Goal: Task Accomplishment & Management: Manage account settings

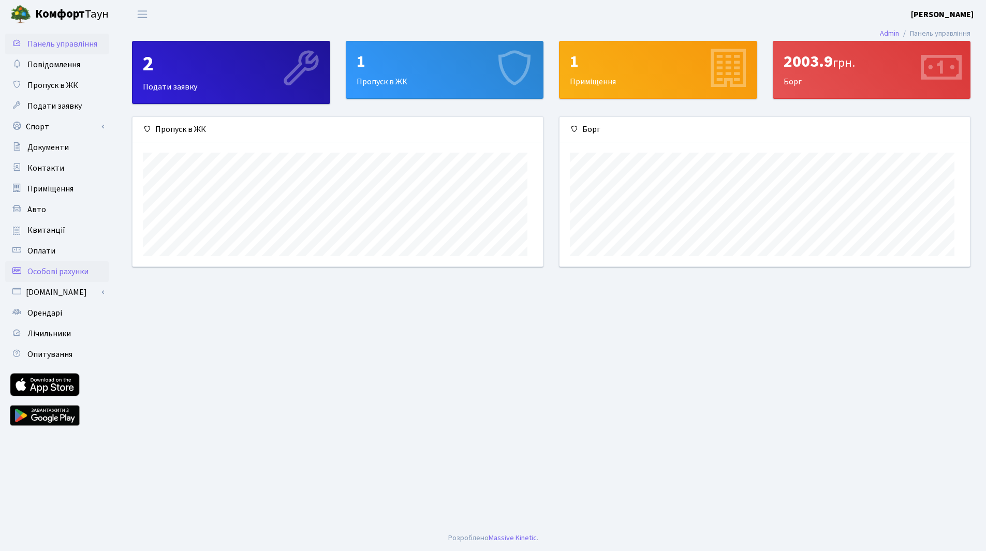
scroll to position [33, 0]
click at [57, 236] on span "Квитанції" at bounding box center [46, 230] width 38 height 11
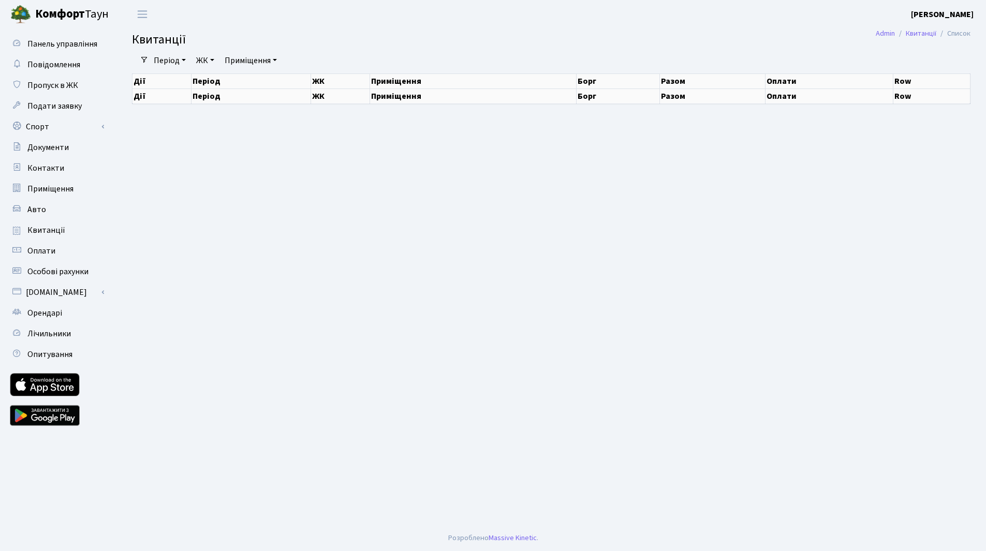
select select "25"
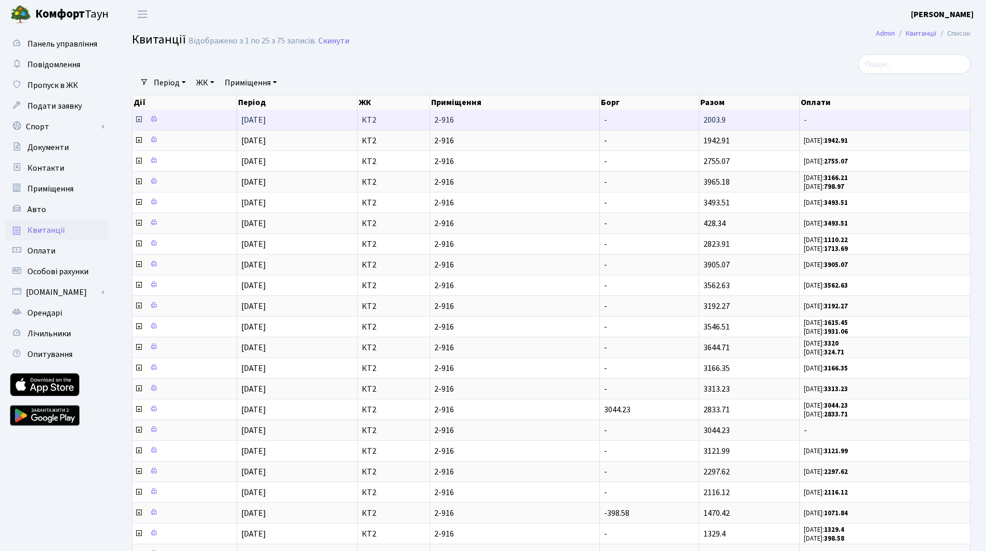
click at [137, 124] on icon at bounding box center [139, 119] width 8 height 8
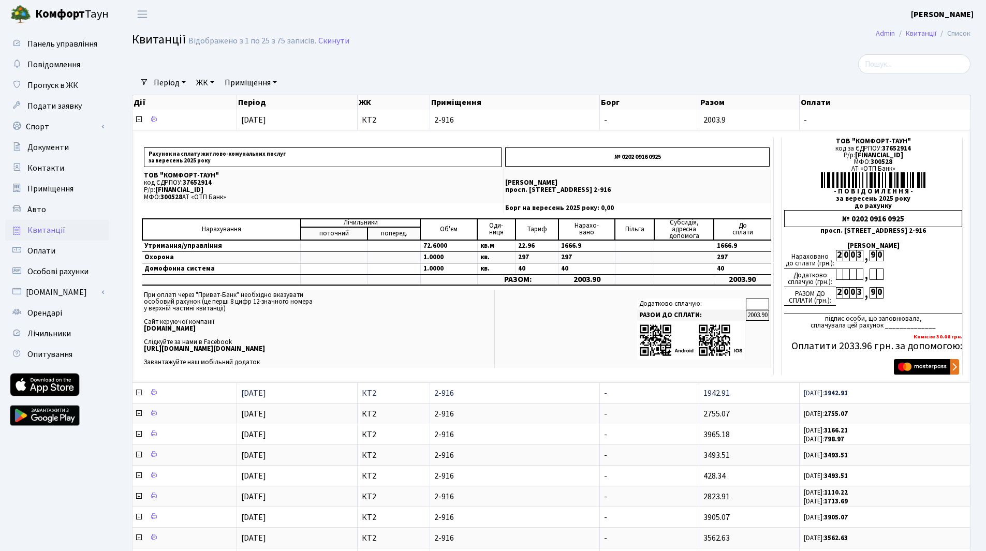
click at [140, 397] on icon at bounding box center [139, 393] width 8 height 8
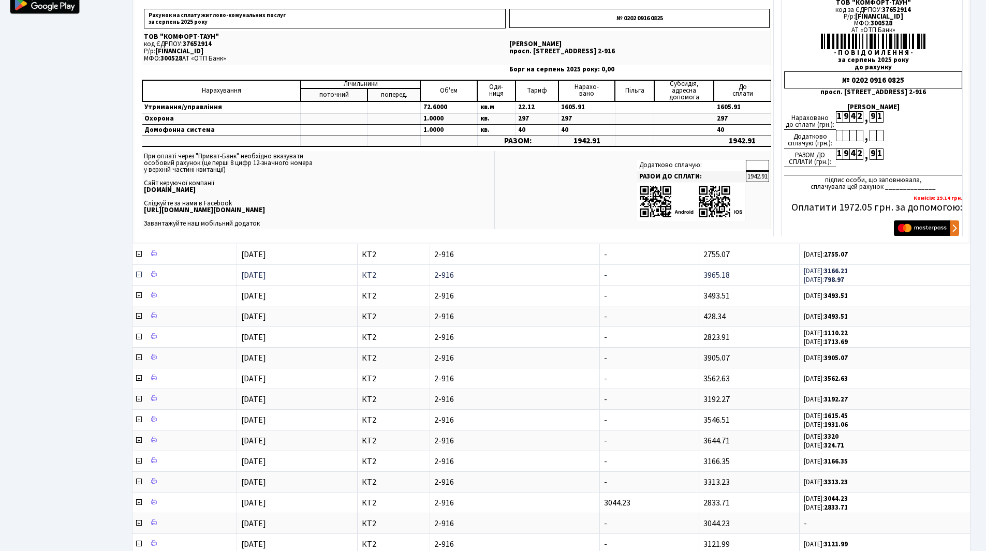
scroll to position [414, 0]
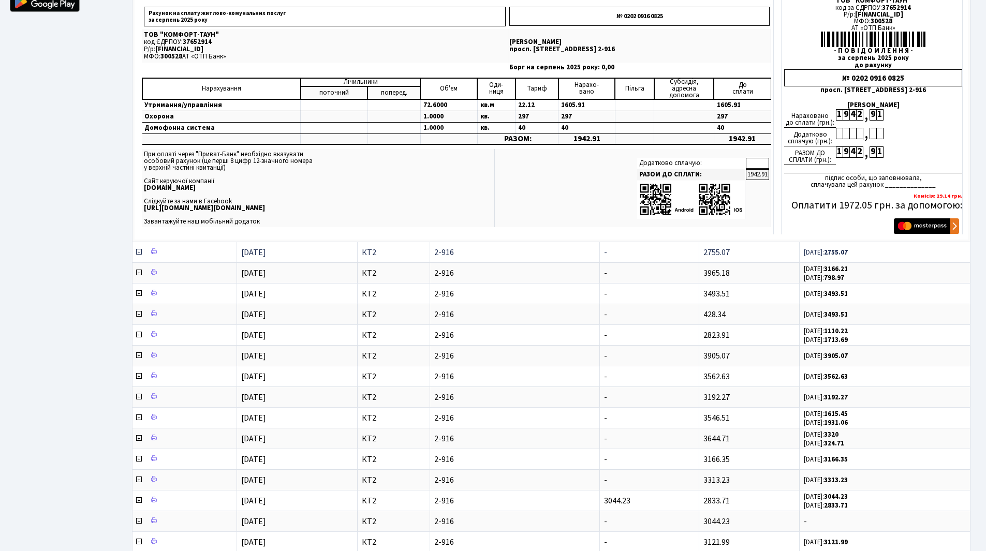
click at [136, 256] on icon at bounding box center [139, 252] width 8 height 8
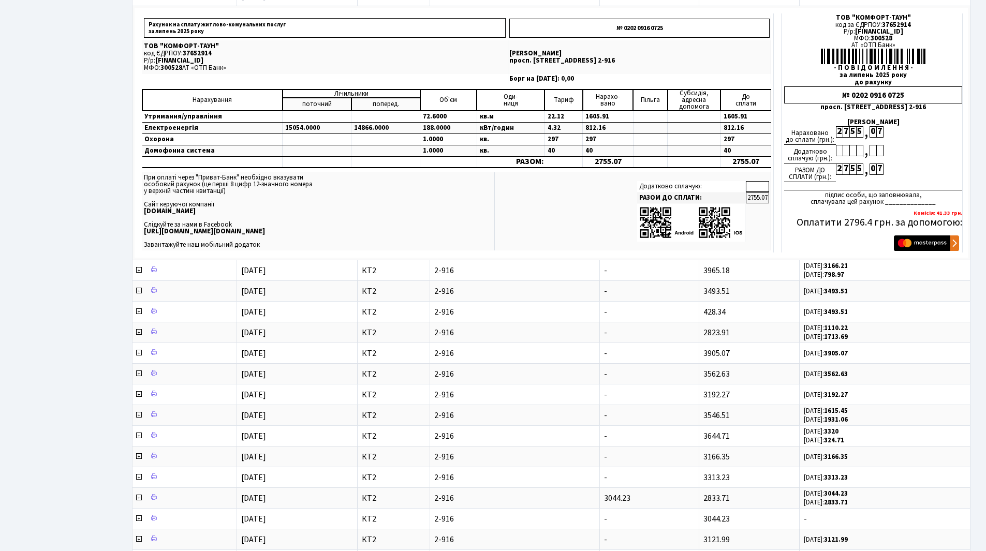
scroll to position [673, 0]
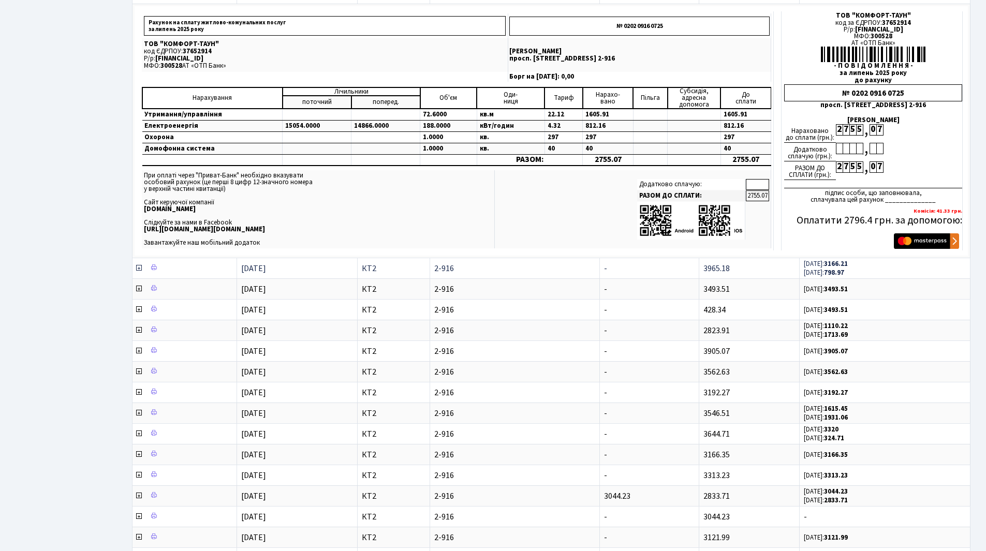
click at [140, 272] on icon at bounding box center [139, 268] width 8 height 8
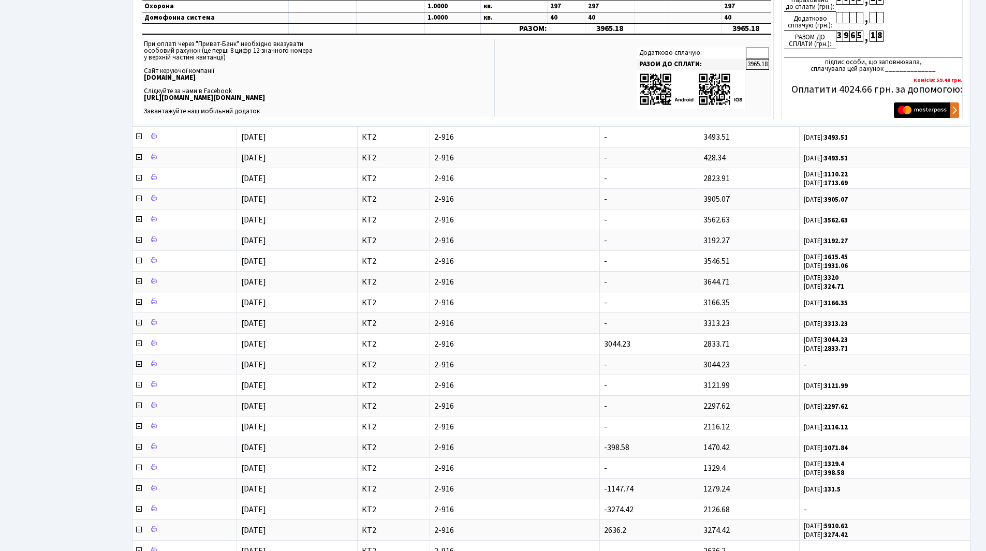
scroll to position [1087, 0]
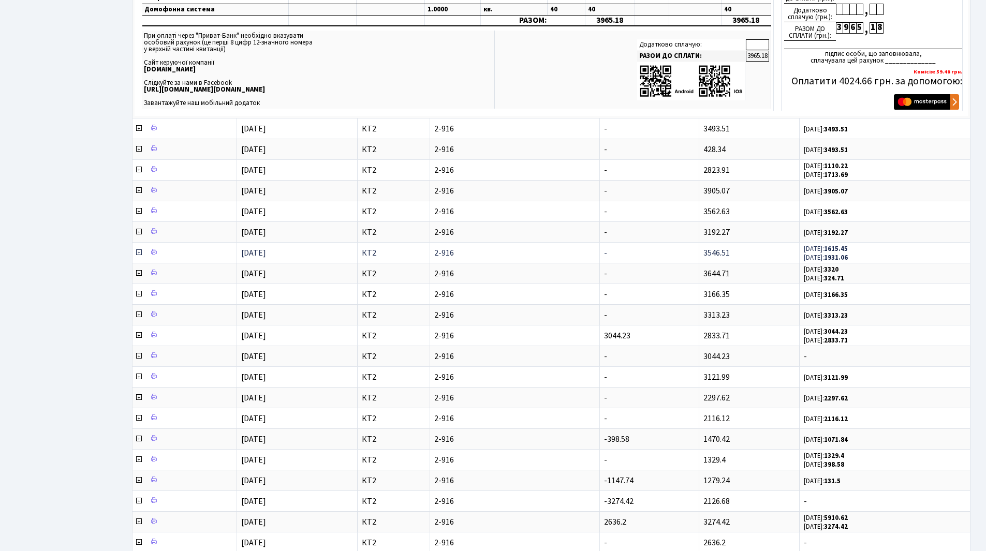
click at [139, 257] on icon at bounding box center [139, 252] width 8 height 8
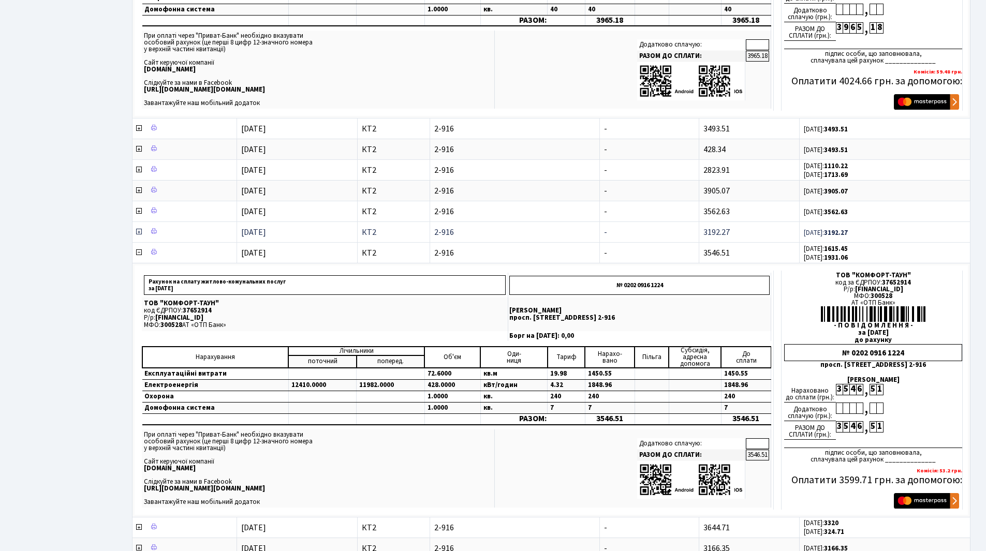
click at [143, 236] on icon at bounding box center [139, 232] width 8 height 8
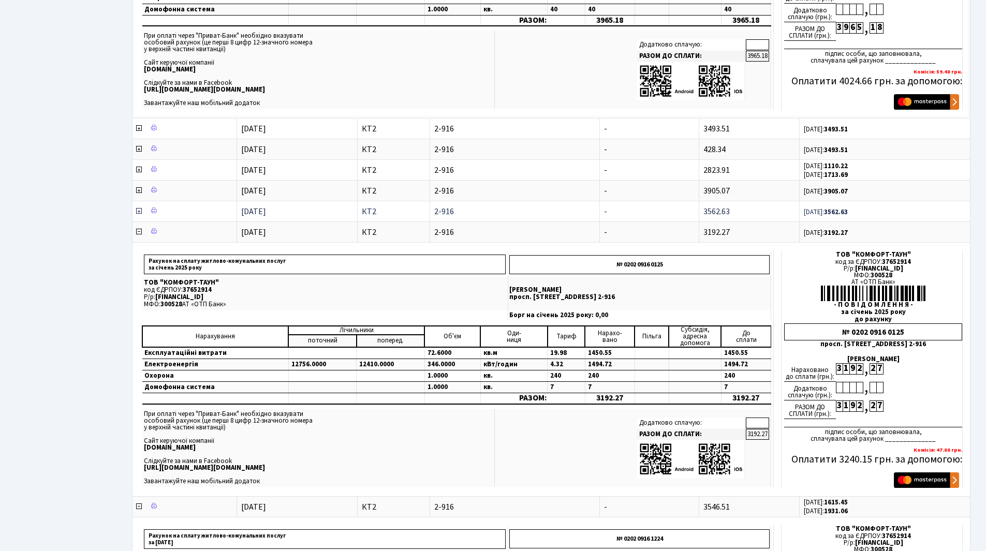
click at [135, 215] on icon at bounding box center [139, 211] width 8 height 8
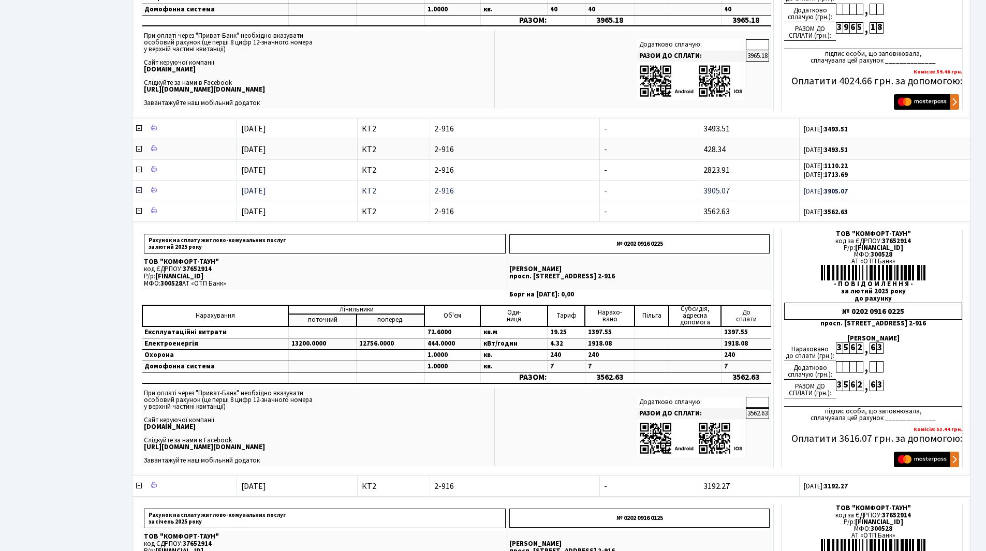
click at [139, 195] on icon at bounding box center [139, 190] width 8 height 8
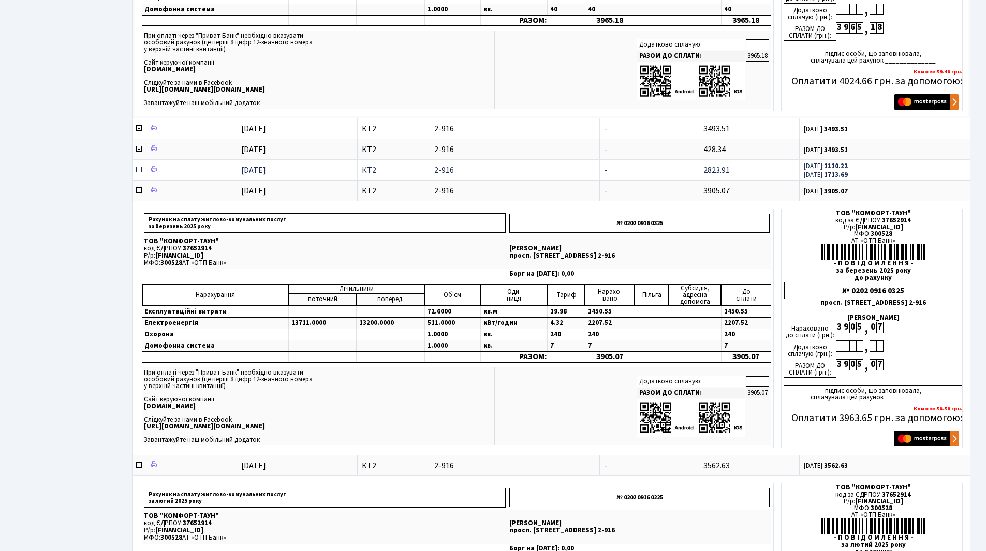
click at [142, 174] on icon at bounding box center [139, 170] width 8 height 8
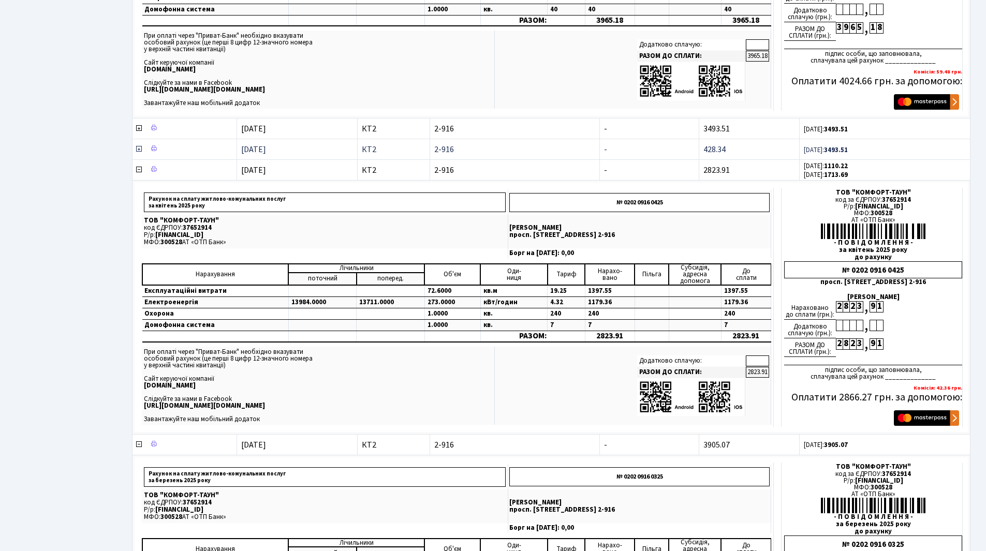
click at [136, 153] on icon at bounding box center [139, 149] width 8 height 8
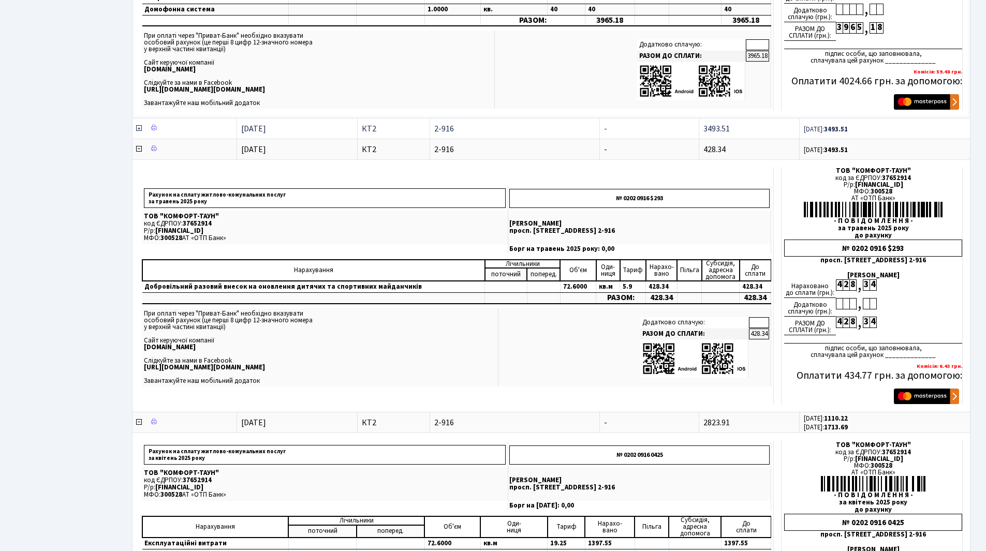
click at [142, 133] on icon at bounding box center [139, 128] width 8 height 8
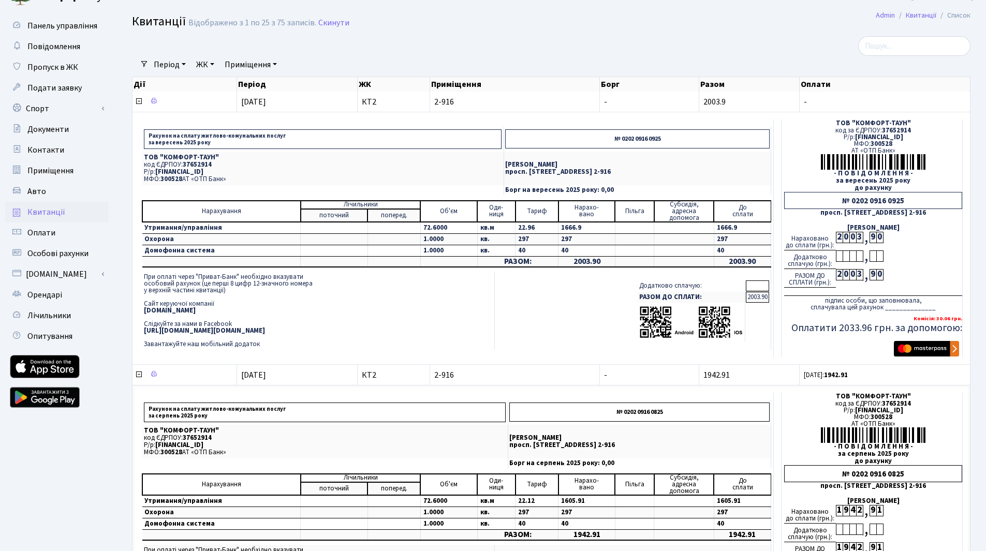
scroll to position [0, 0]
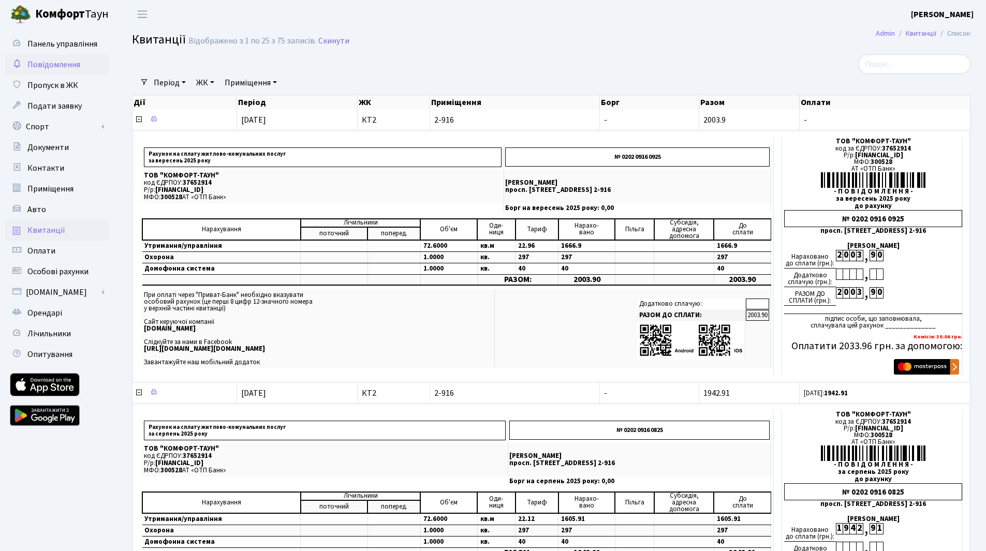
click at [40, 70] on span "Повідомлення" at bounding box center [53, 64] width 53 height 11
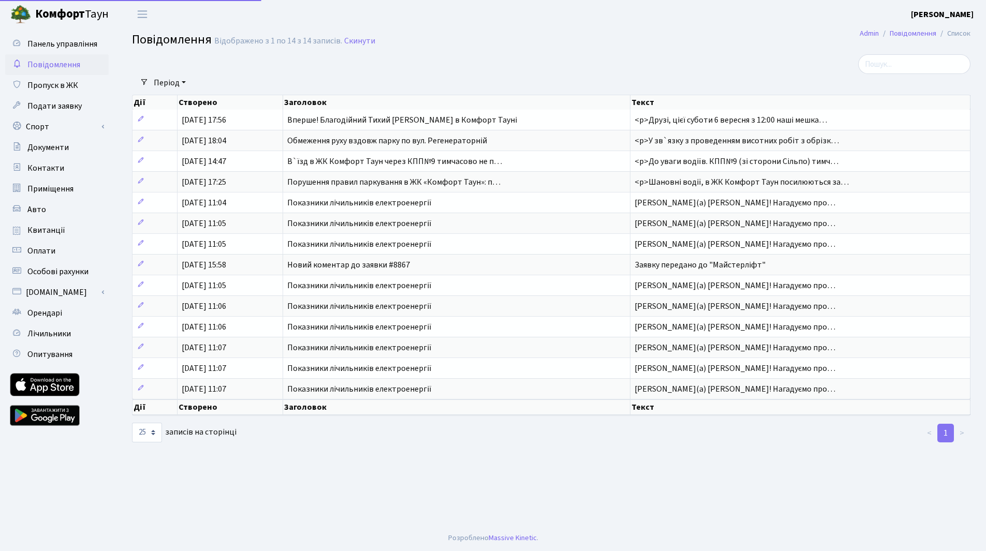
select select "25"
